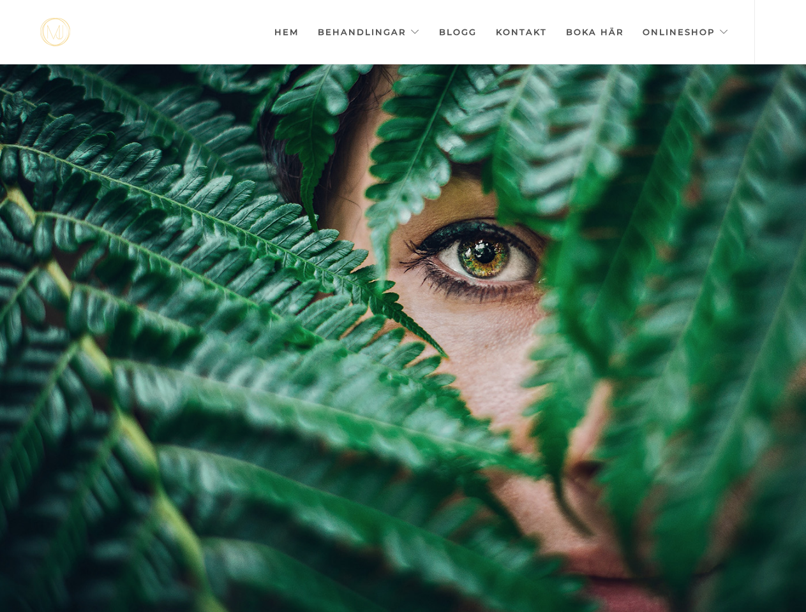
scroll to position [0, -6378]
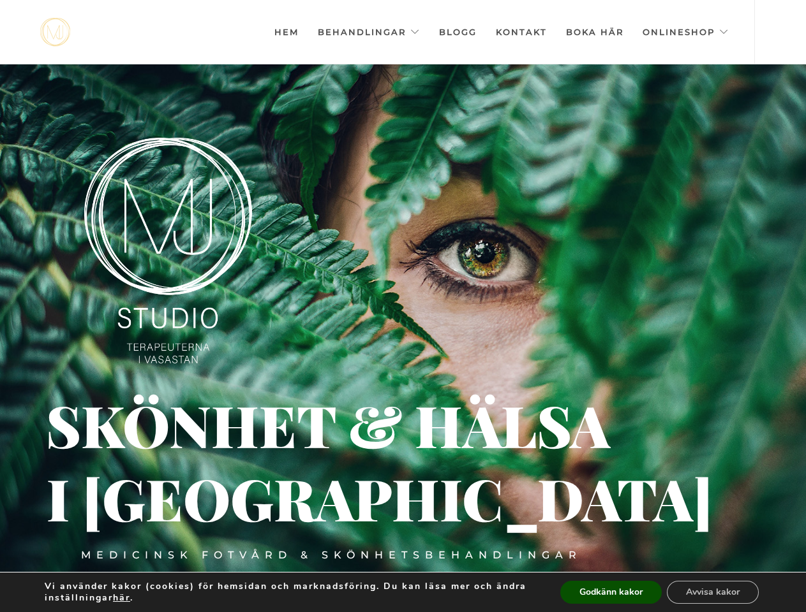
click at [402, 306] on div at bounding box center [403, 370] width 806 height 612
click at [373, 32] on link "Behandlingar" at bounding box center [369, 32] width 102 height 64
click at [168, 251] on img at bounding box center [168, 251] width 168 height 226
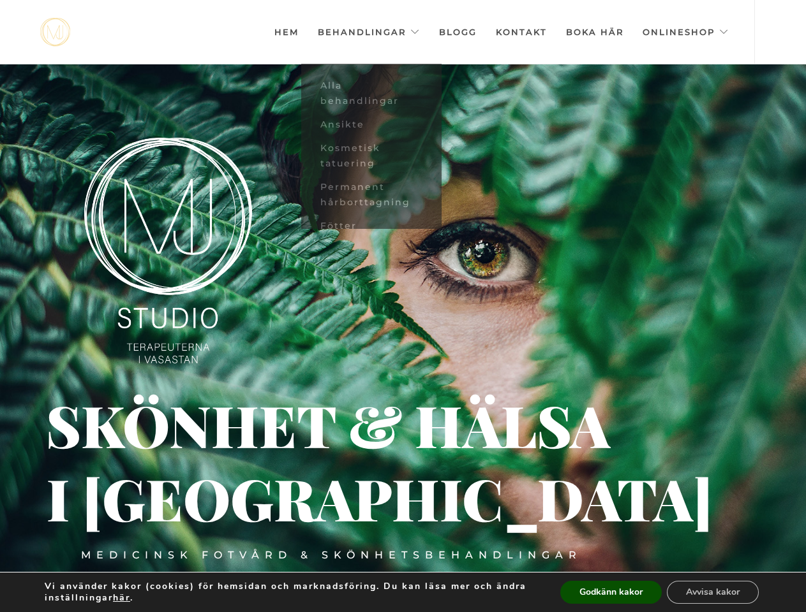
click at [332, 556] on div "Medicinsk fotvård & skönhetsbehandlingar" at bounding box center [331, 556] width 501 height 14
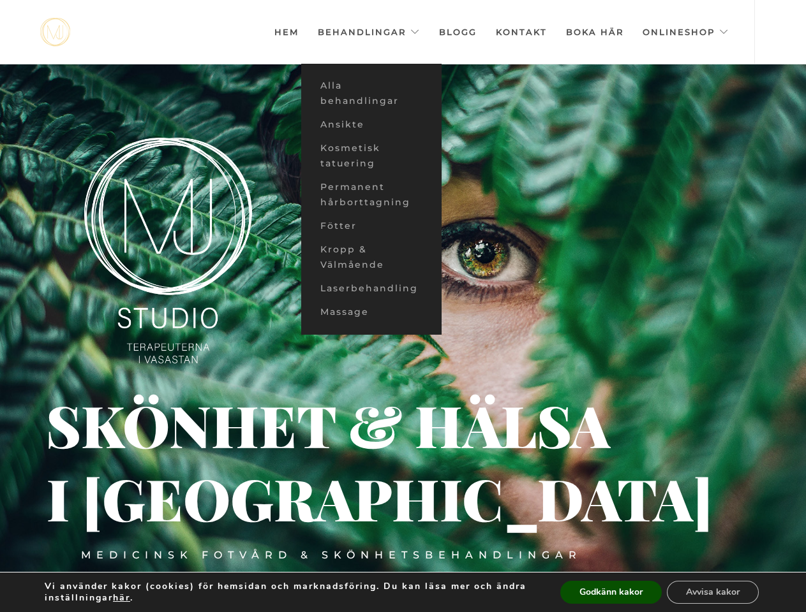
click at [152, 500] on div "i [GEOGRAPHIC_DATA]" at bounding box center [152, 500] width 211 height 18
click at [274, 425] on div "Skönhet & hälsa" at bounding box center [274, 425] width 456 height 14
